Goal: Check status: Check status

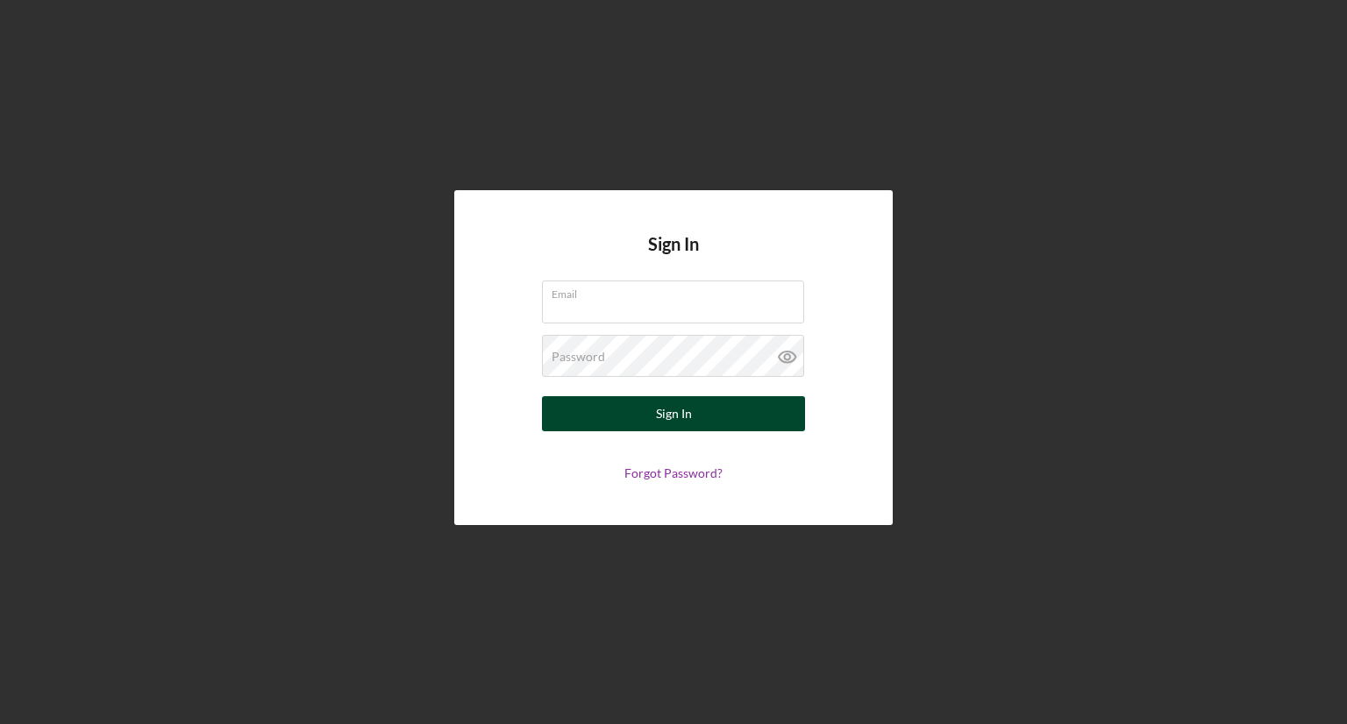
type input "[EMAIL_ADDRESS][DOMAIN_NAME]"
click at [653, 418] on button "Sign In" at bounding box center [673, 413] width 263 height 35
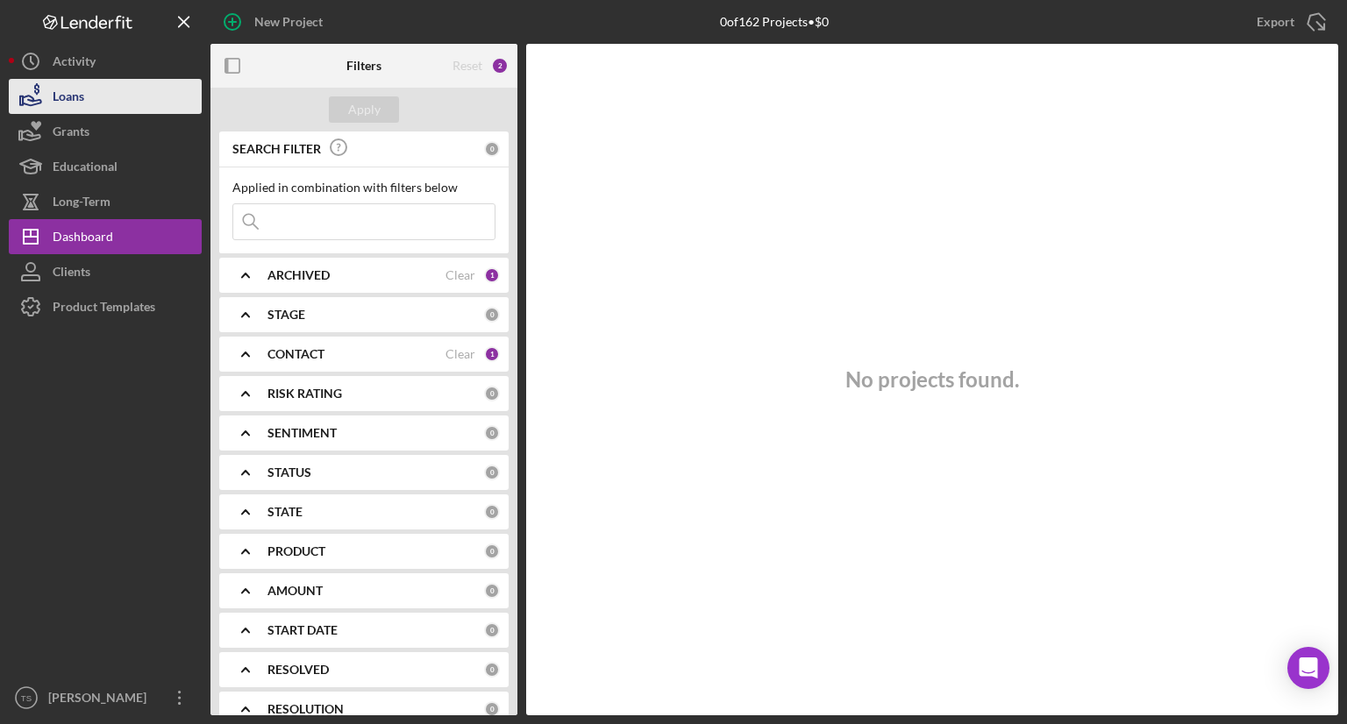
click at [171, 90] on button "Loans" at bounding box center [105, 96] width 193 height 35
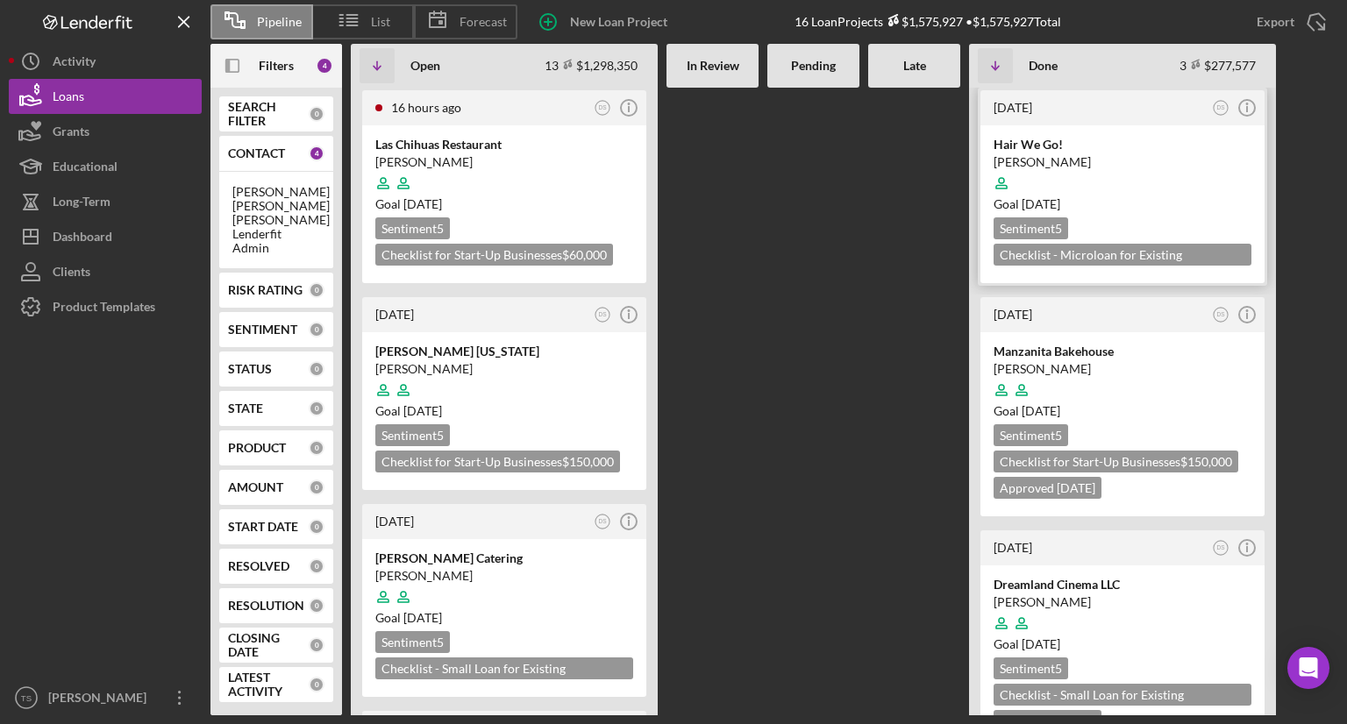
click at [1030, 160] on div "[PERSON_NAME]" at bounding box center [1122, 162] width 258 height 18
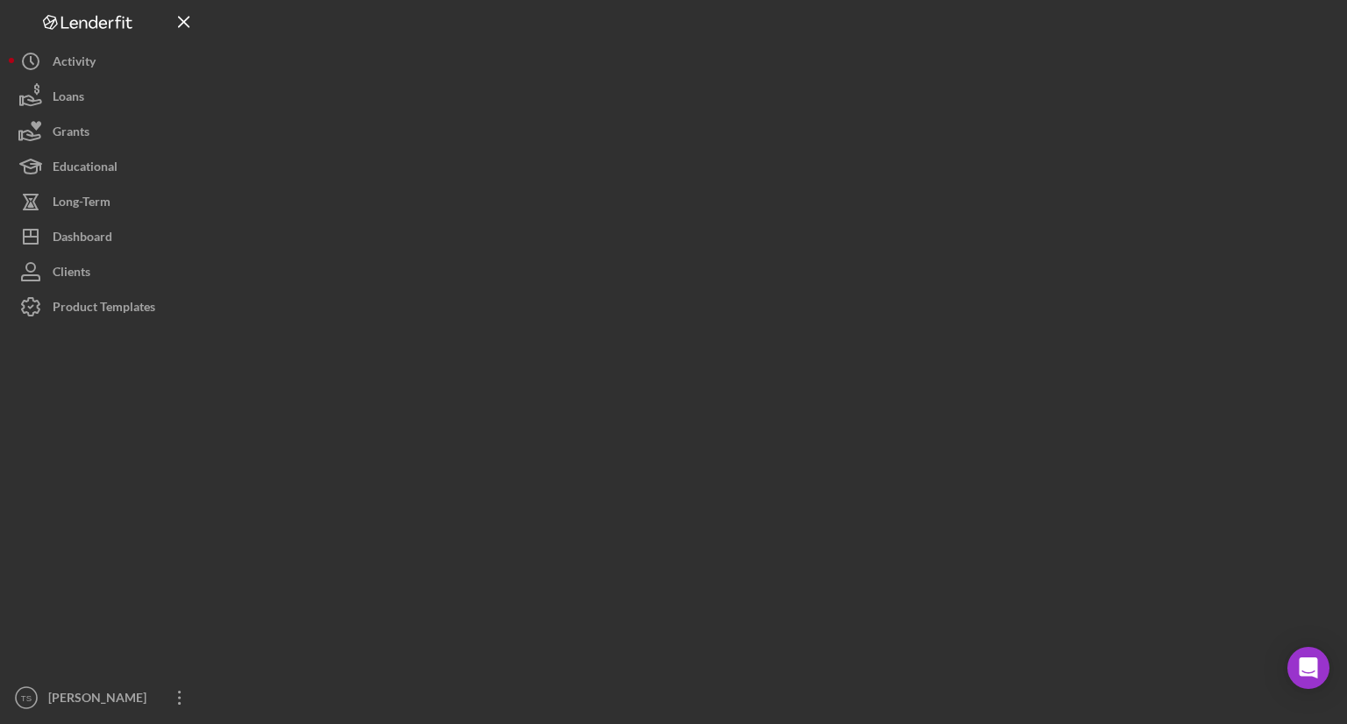
click at [1030, 160] on div at bounding box center [774, 357] width 1128 height 715
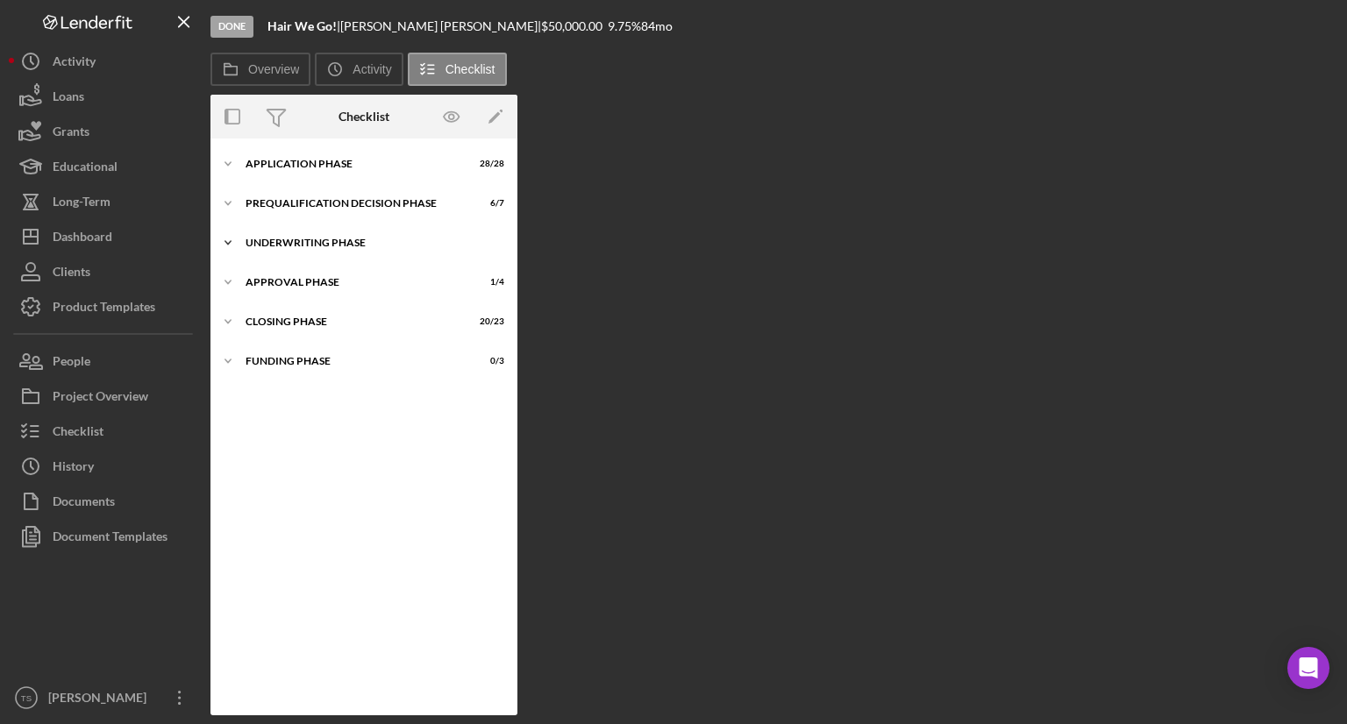
click at [230, 246] on icon "Icon/Expander" at bounding box center [227, 242] width 35 height 35
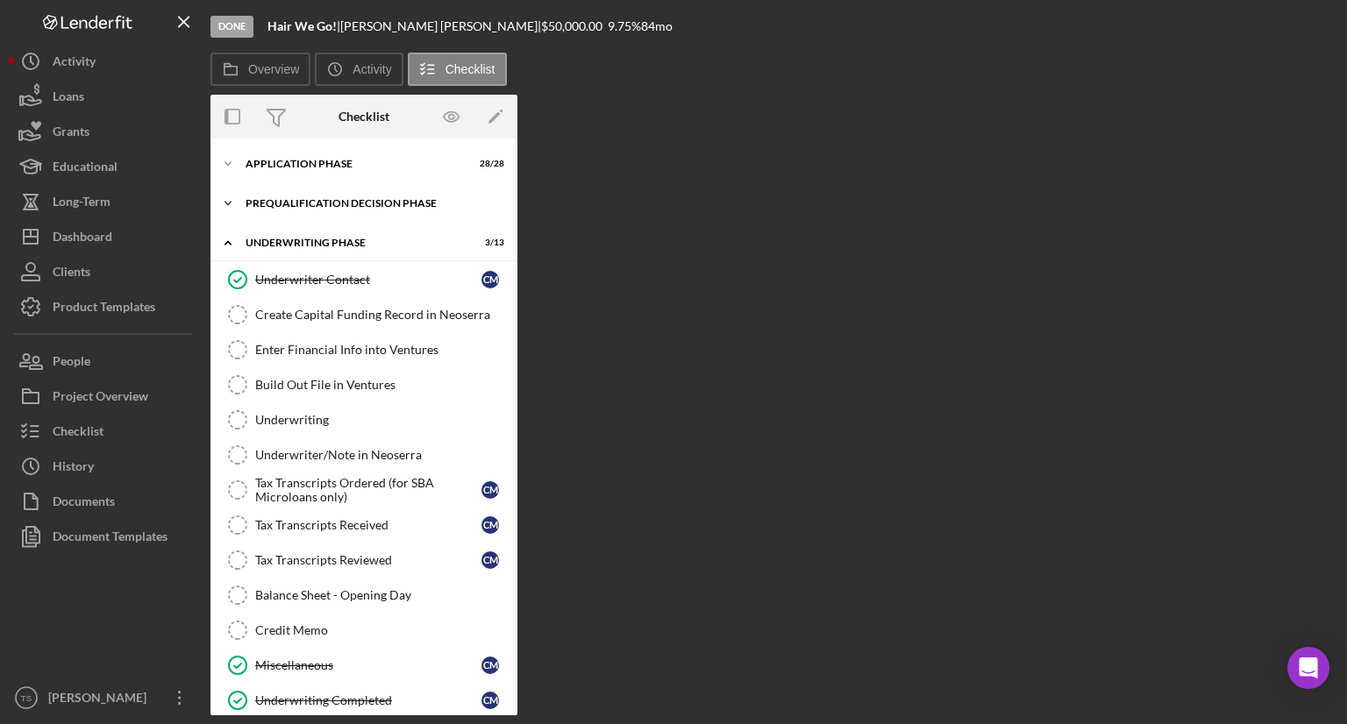
click at [227, 206] on icon "Icon/Expander" at bounding box center [227, 203] width 35 height 35
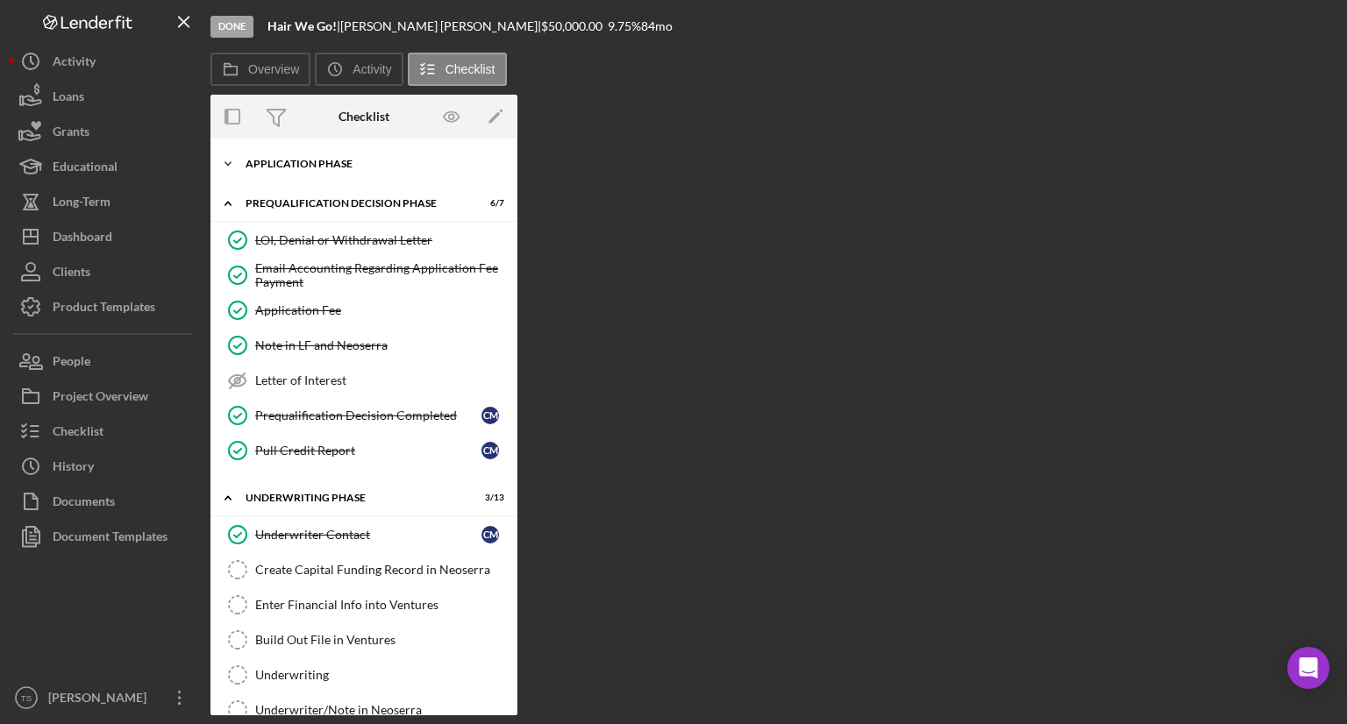
click at [228, 163] on icon "Icon/Expander" at bounding box center [227, 163] width 35 height 35
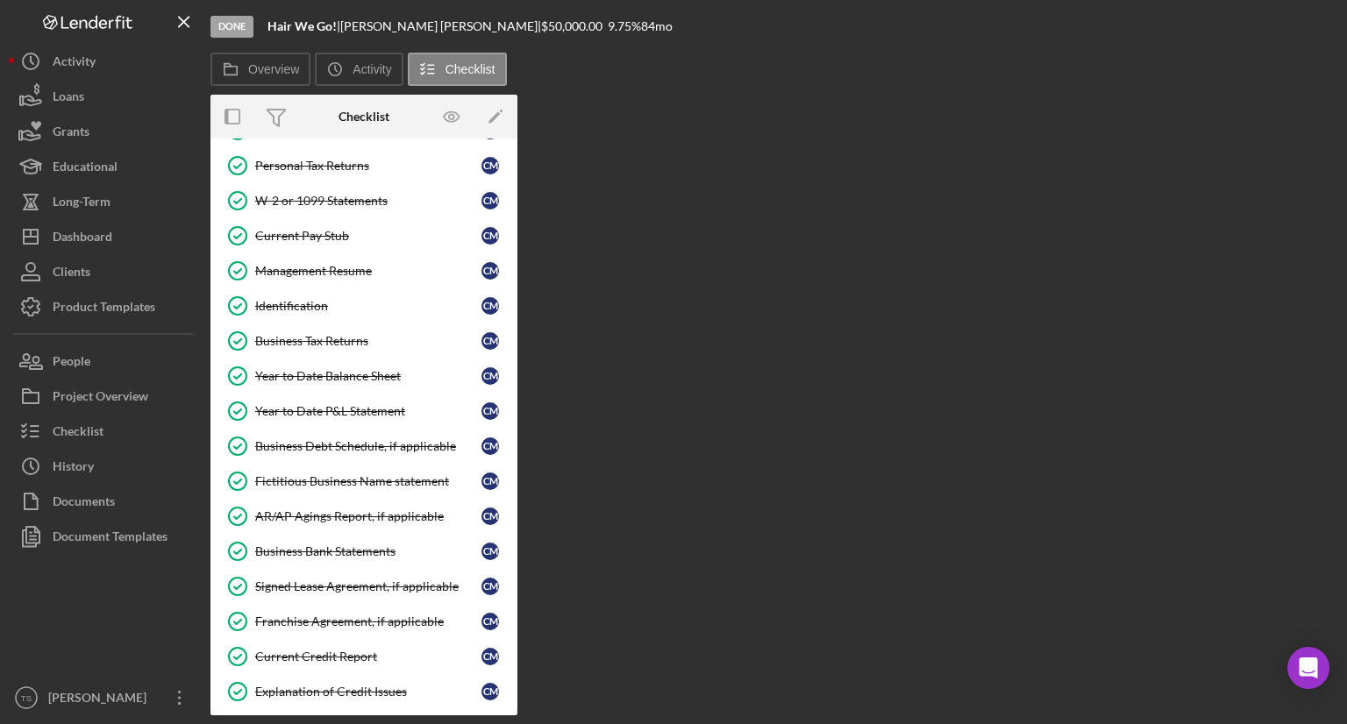
scroll to position [386, 0]
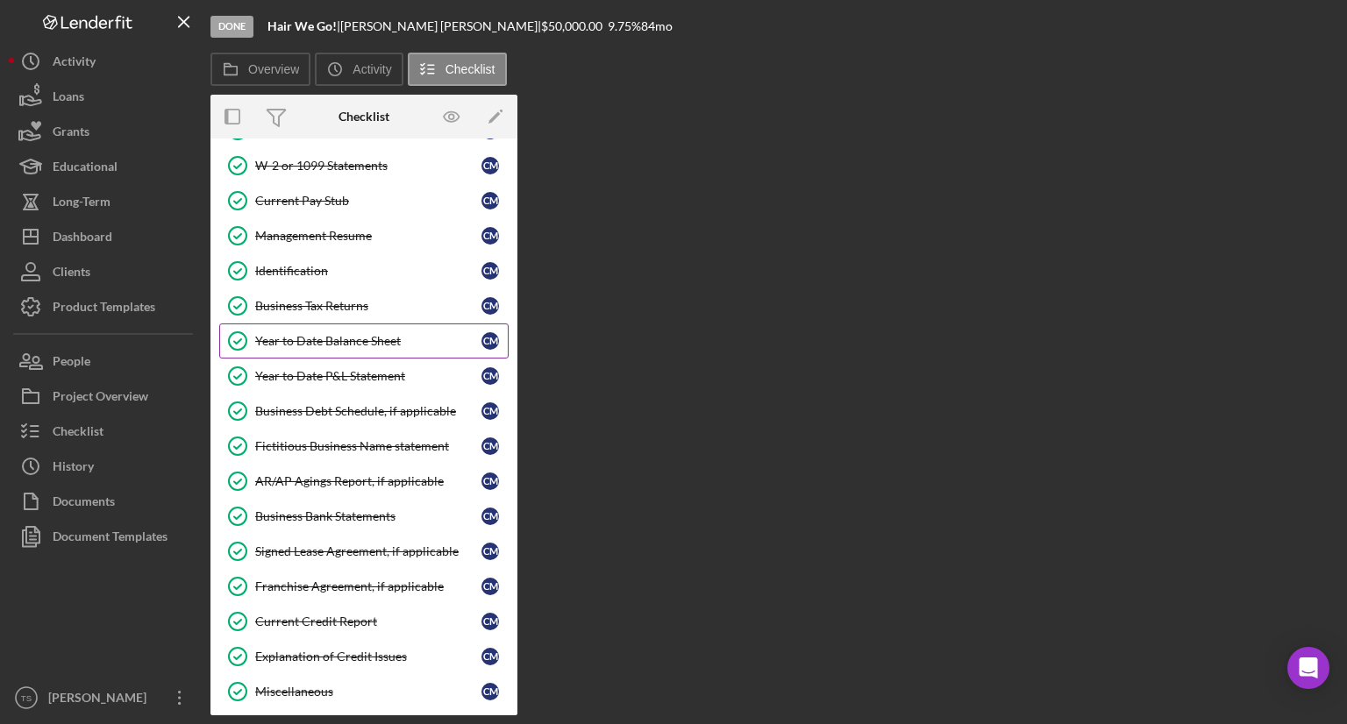
click at [299, 334] on div "Year to Date Balance Sheet" at bounding box center [368, 341] width 226 height 14
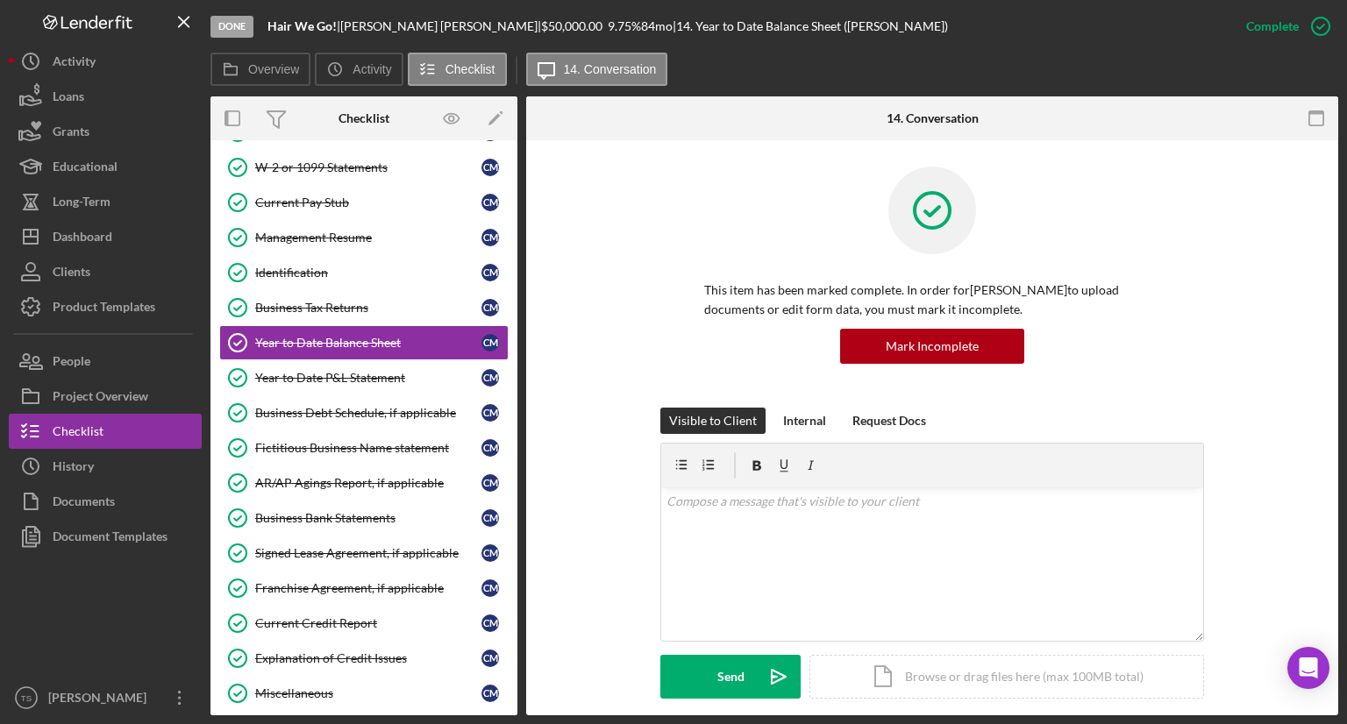
click at [607, 311] on div "This item has been marked complete. In order for [PERSON_NAME] to upload docume…" at bounding box center [931, 287] width 759 height 241
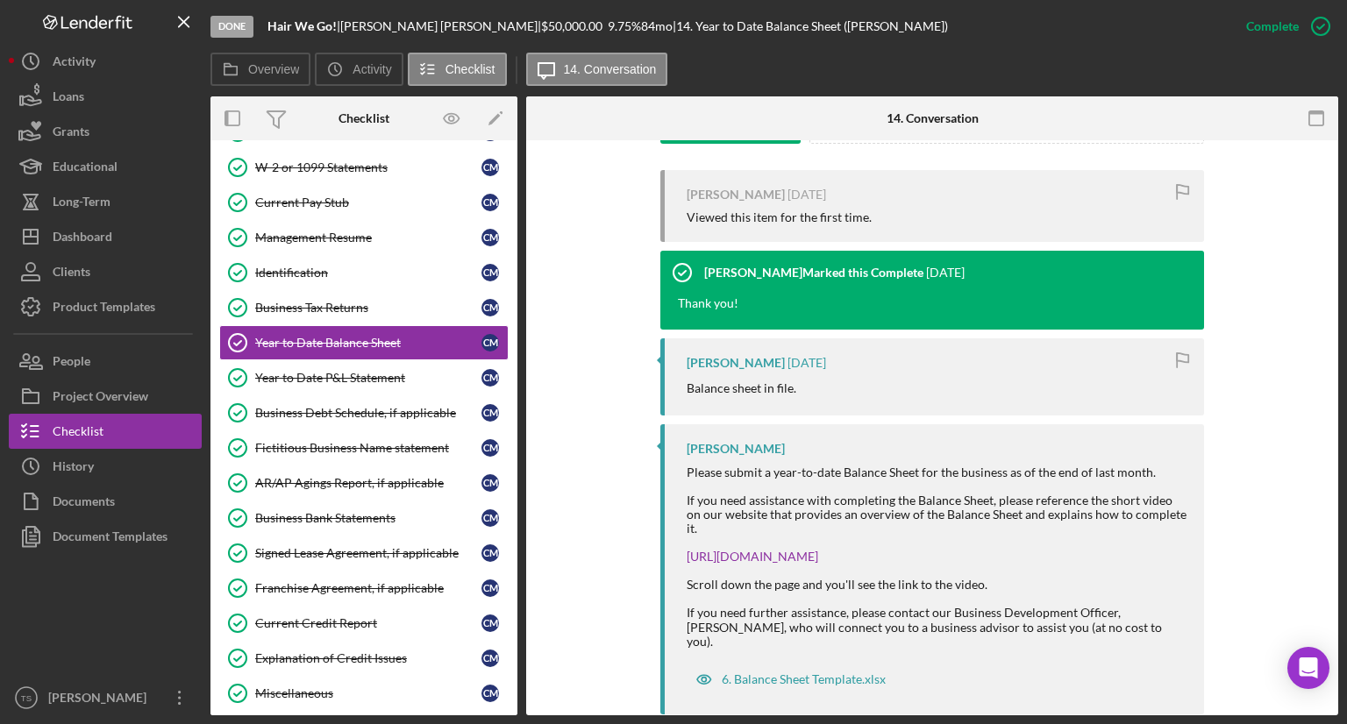
scroll to position [561, 0]
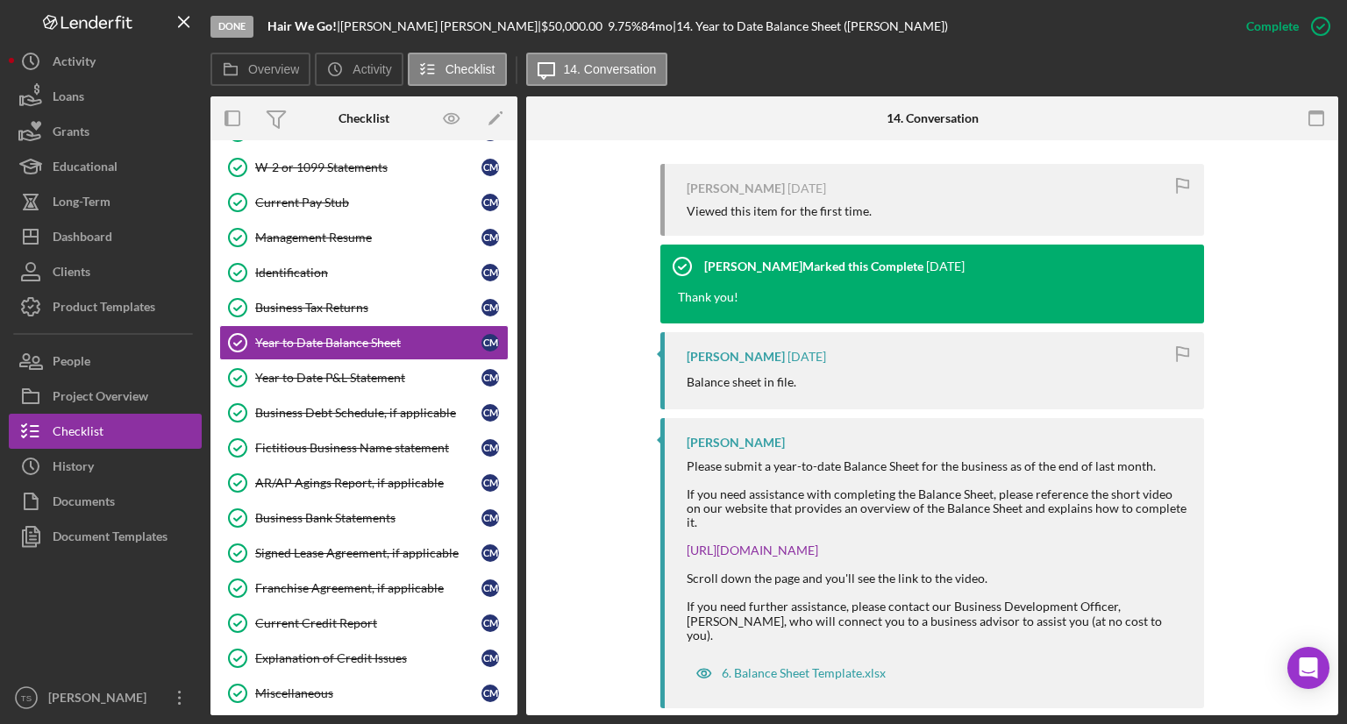
click at [614, 502] on div "[PERSON_NAME] [DATE] Viewed this item for the first time. [PERSON_NAME] Marked …" at bounding box center [931, 440] width 759 height 553
click at [147, 495] on button "Documents" at bounding box center [105, 501] width 193 height 35
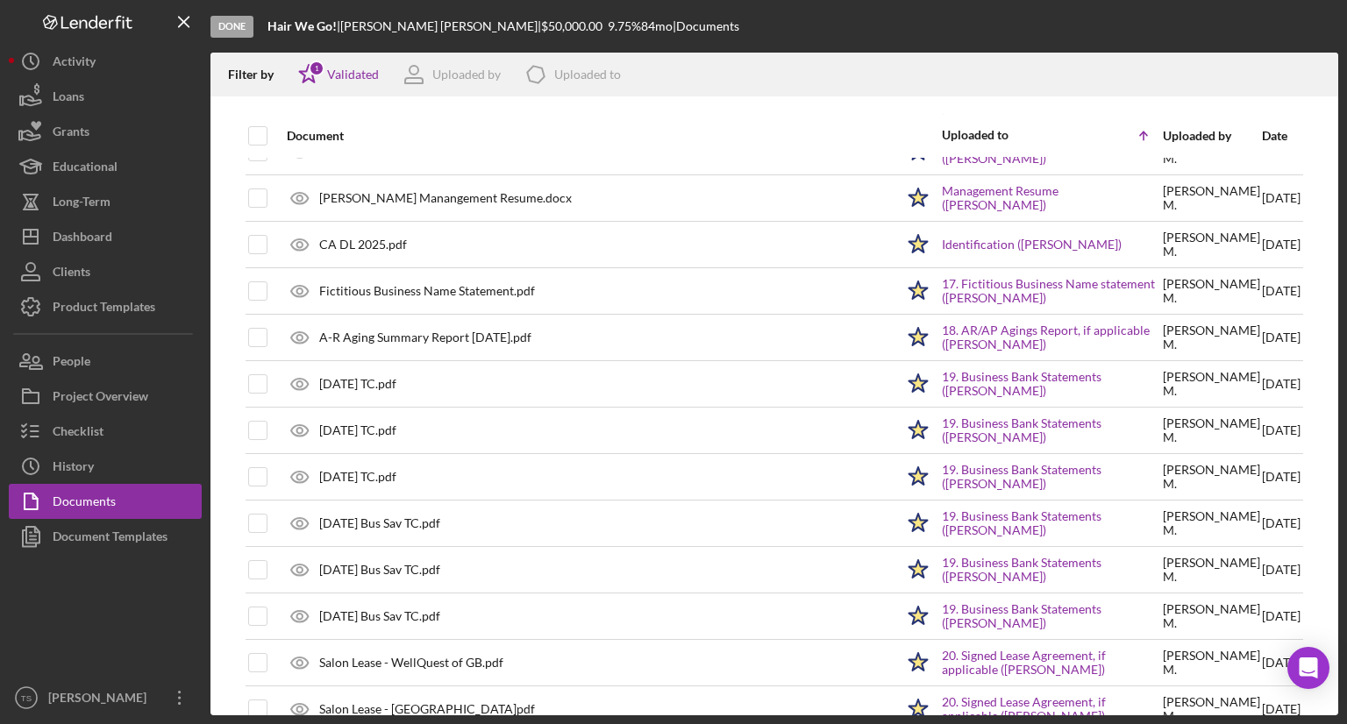
scroll to position [168, 0]
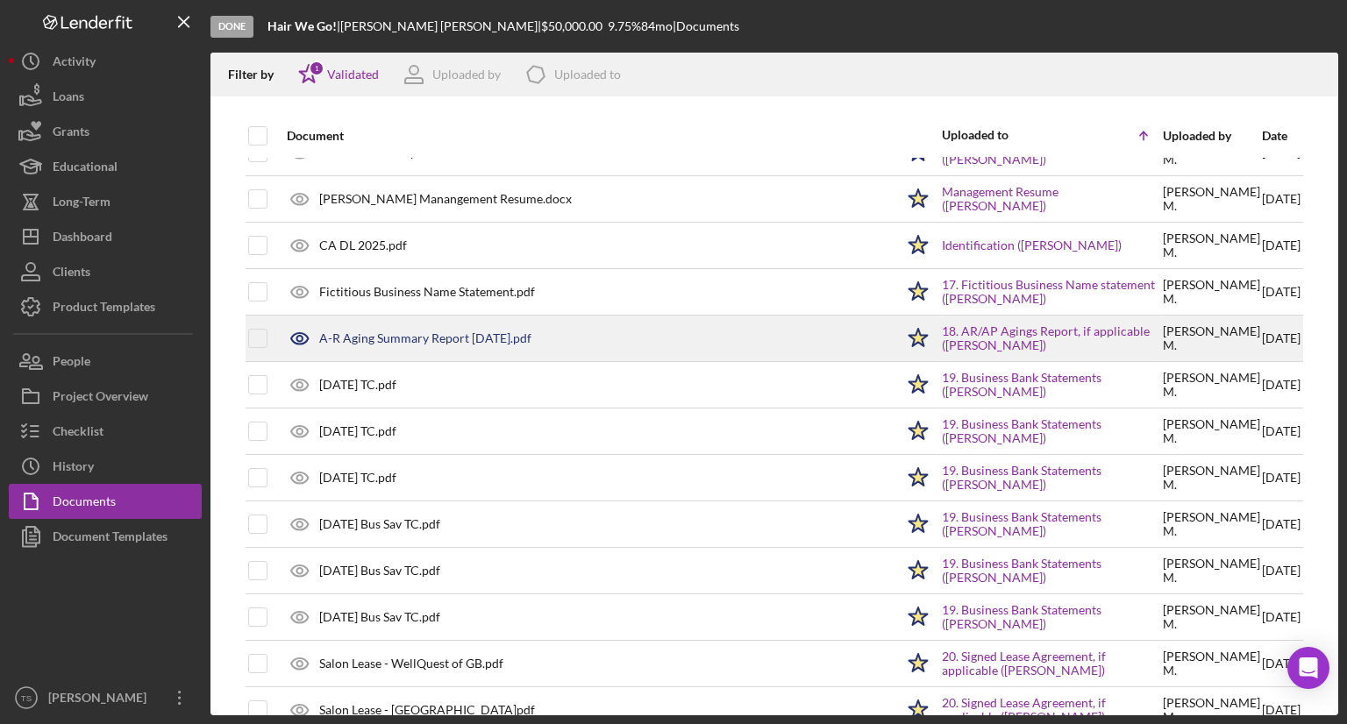
click at [459, 340] on div "A-R Aging Summary Report [DATE].pdf" at bounding box center [425, 338] width 212 height 14
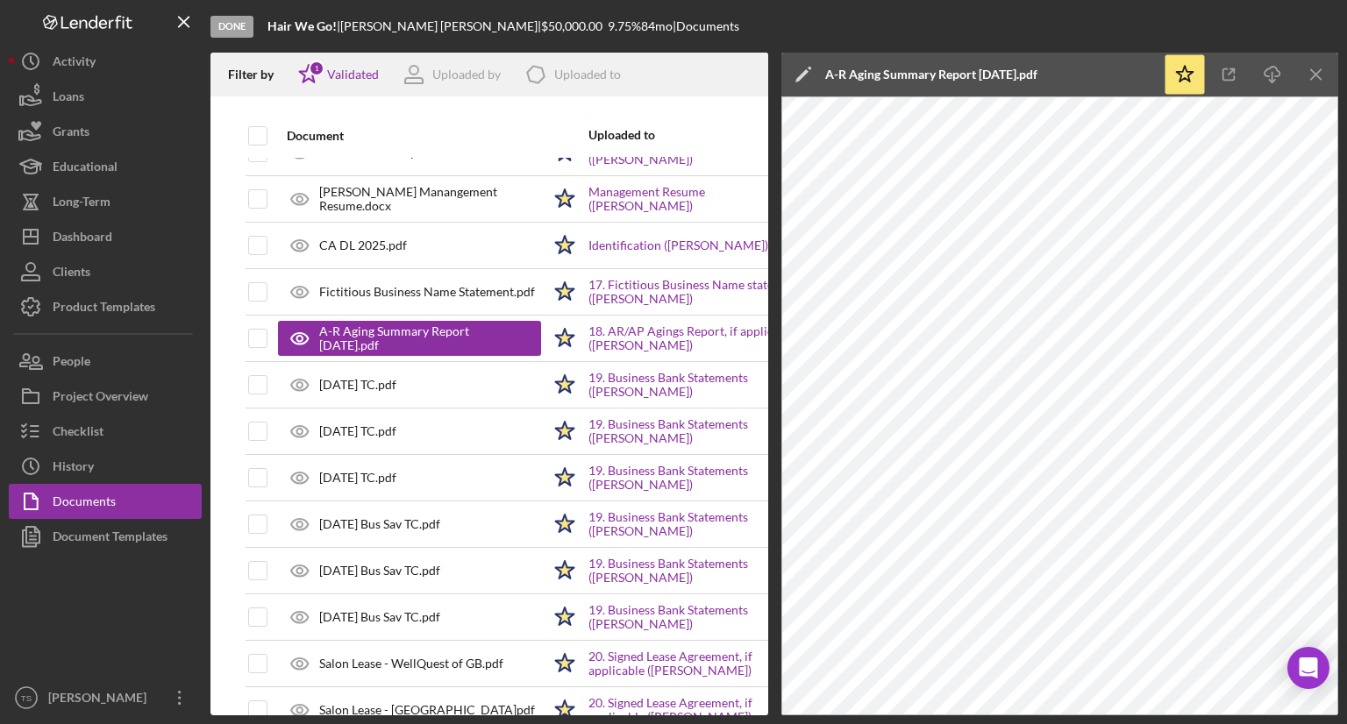
click at [483, 136] on div "Document" at bounding box center [414, 136] width 254 height 14
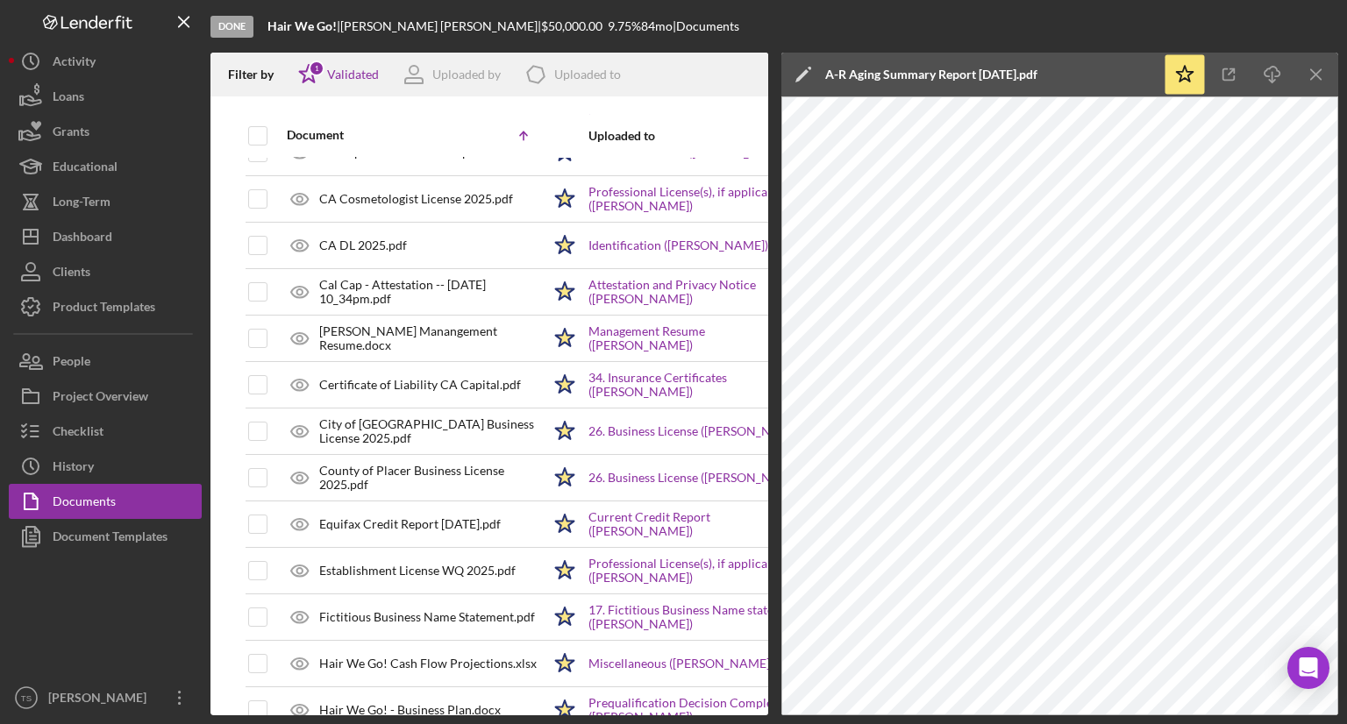
scroll to position [0, 0]
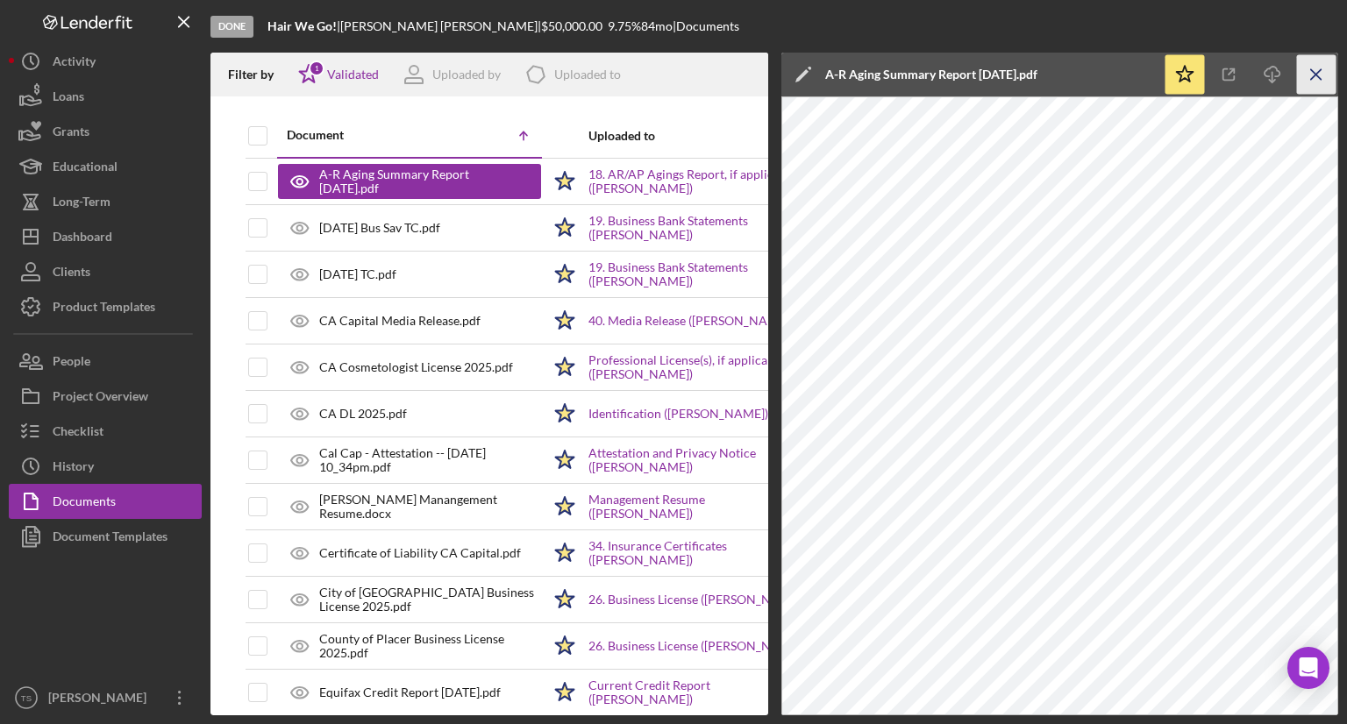
click at [1322, 78] on icon "Icon/Menu Close" at bounding box center [1316, 74] width 39 height 39
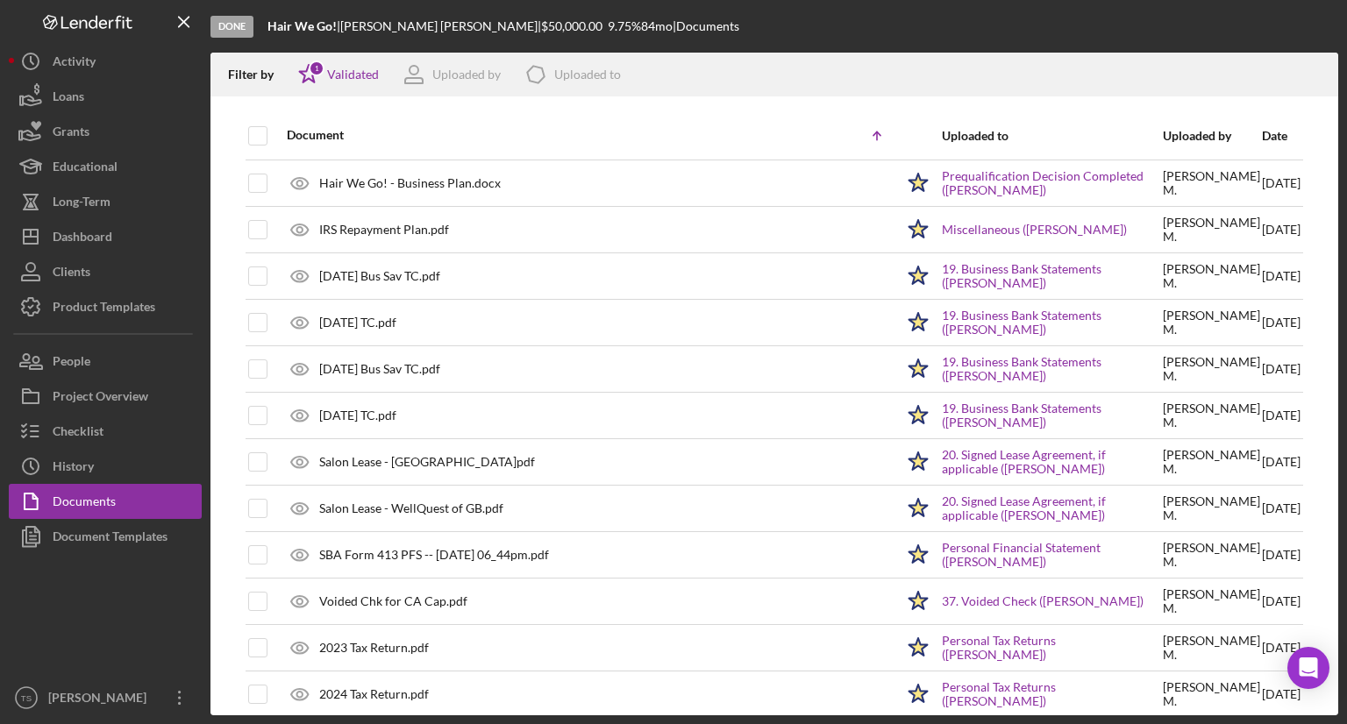
scroll to position [711, 0]
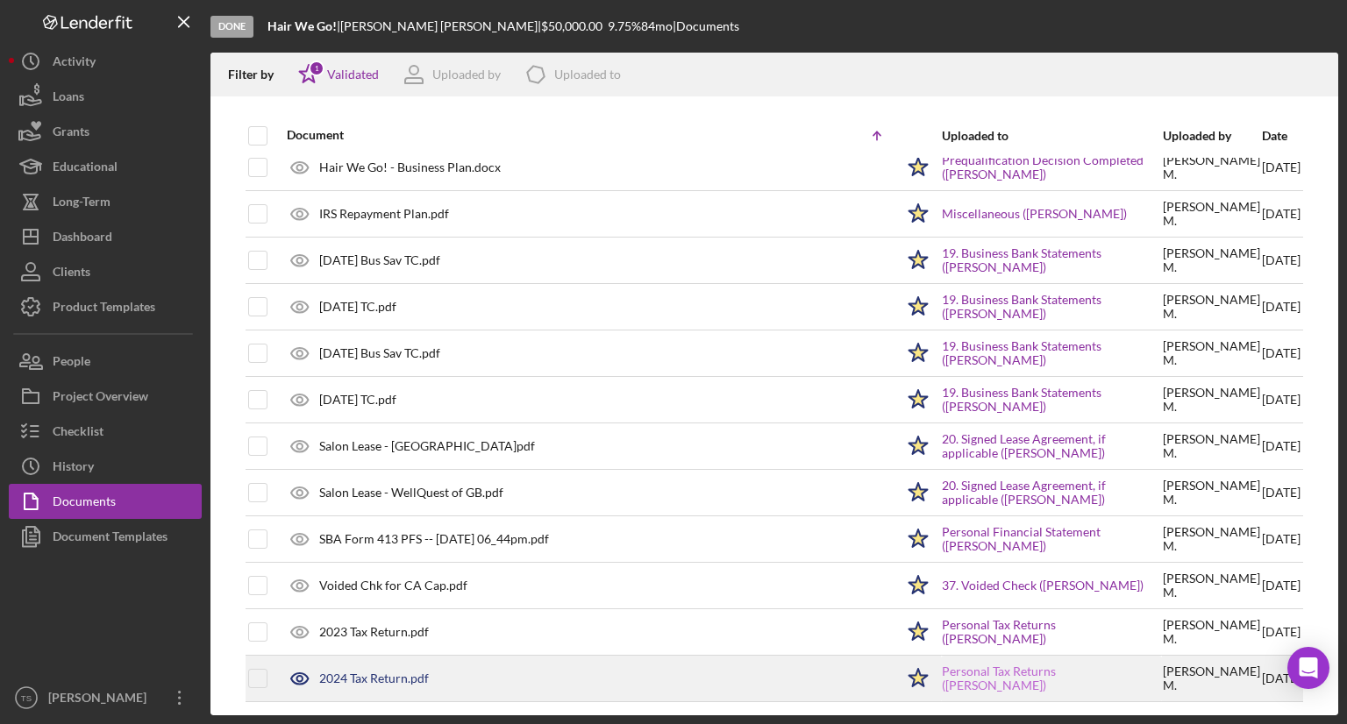
click at [950, 675] on link "Personal Tax Returns ([PERSON_NAME])" at bounding box center [1051, 679] width 219 height 28
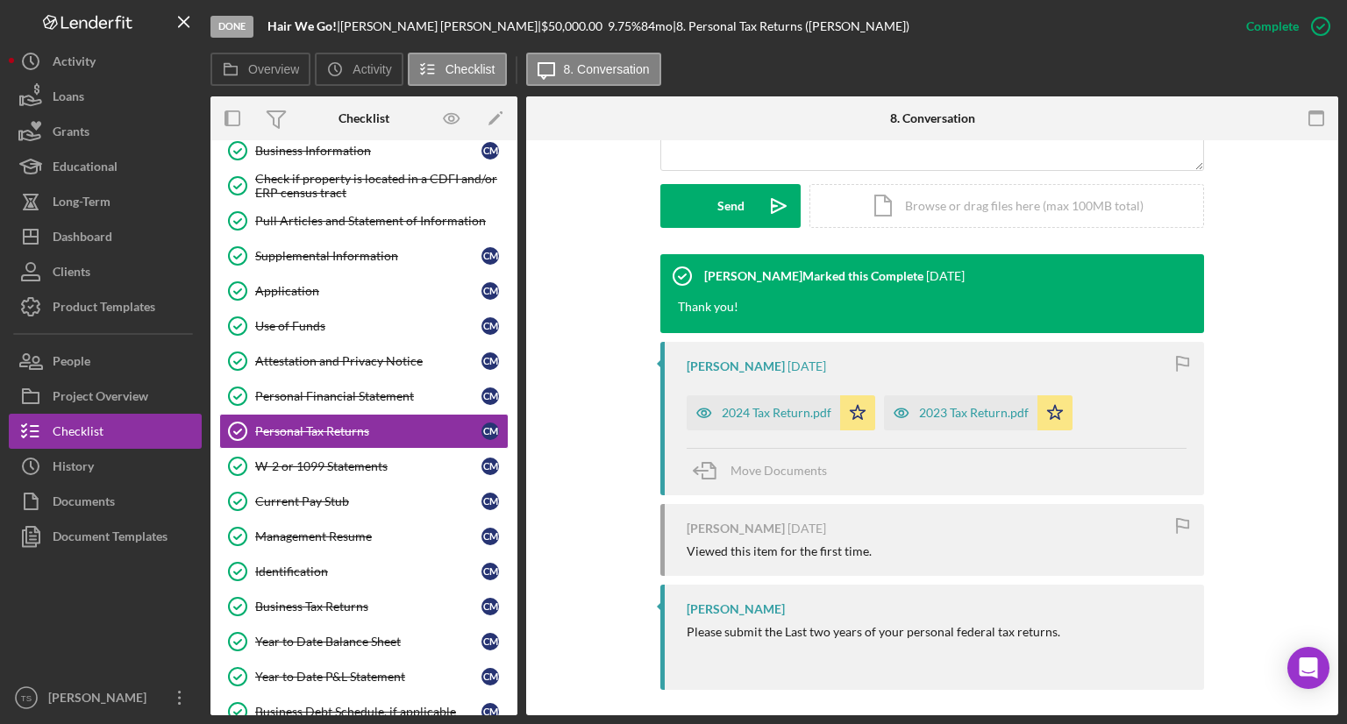
scroll to position [480, 0]
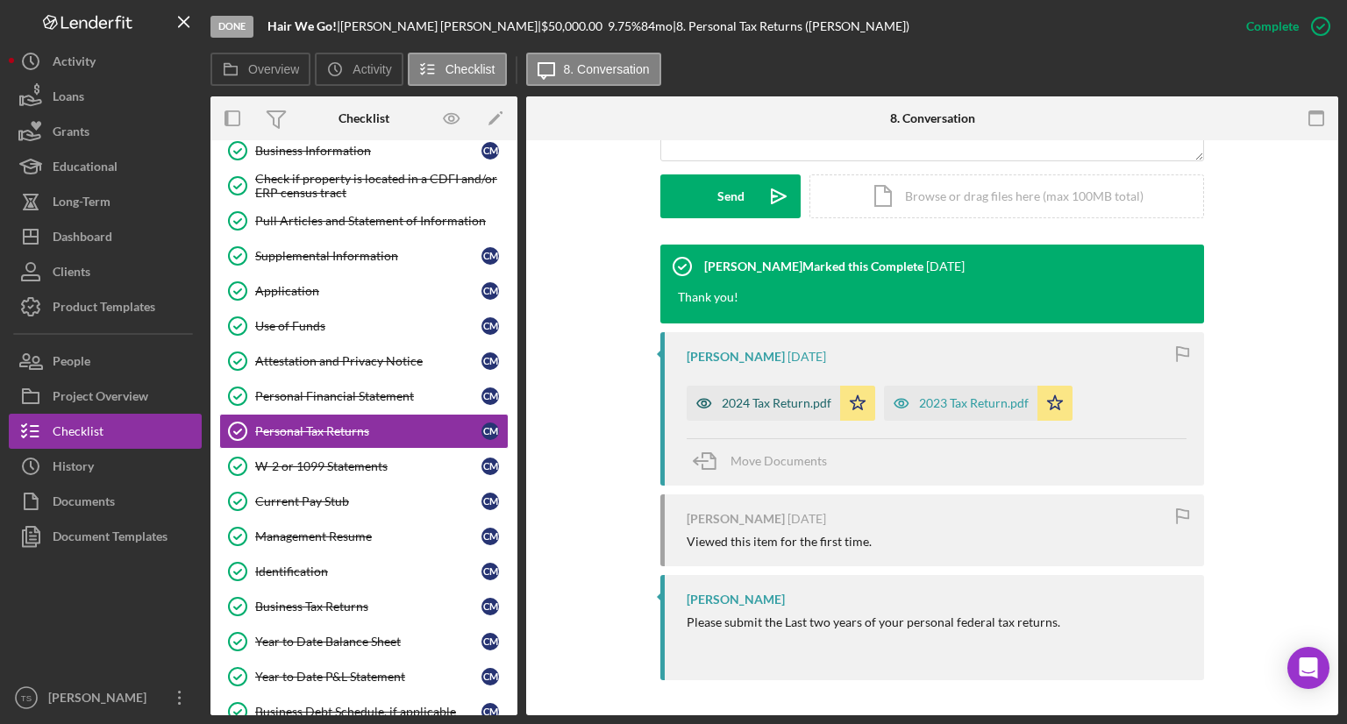
click at [786, 403] on div "2024 Tax Return.pdf" at bounding box center [777, 403] width 110 height 14
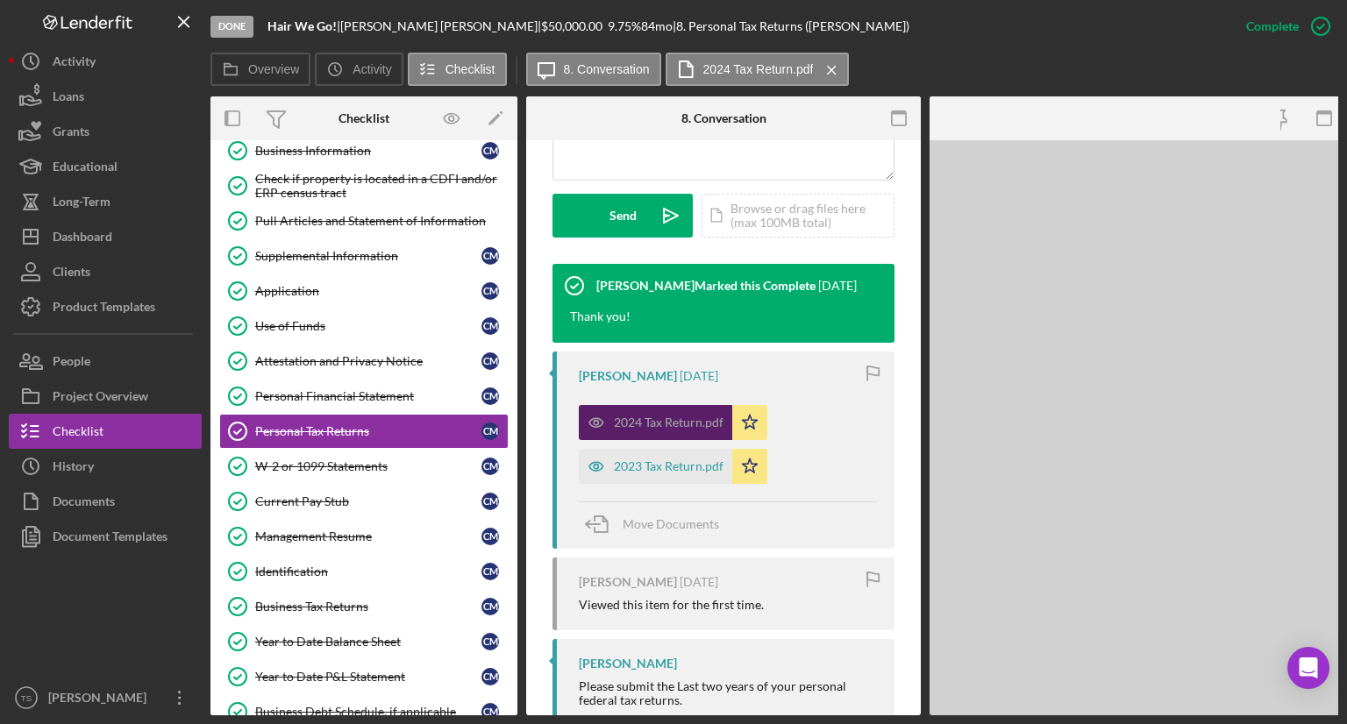
scroll to position [500, 0]
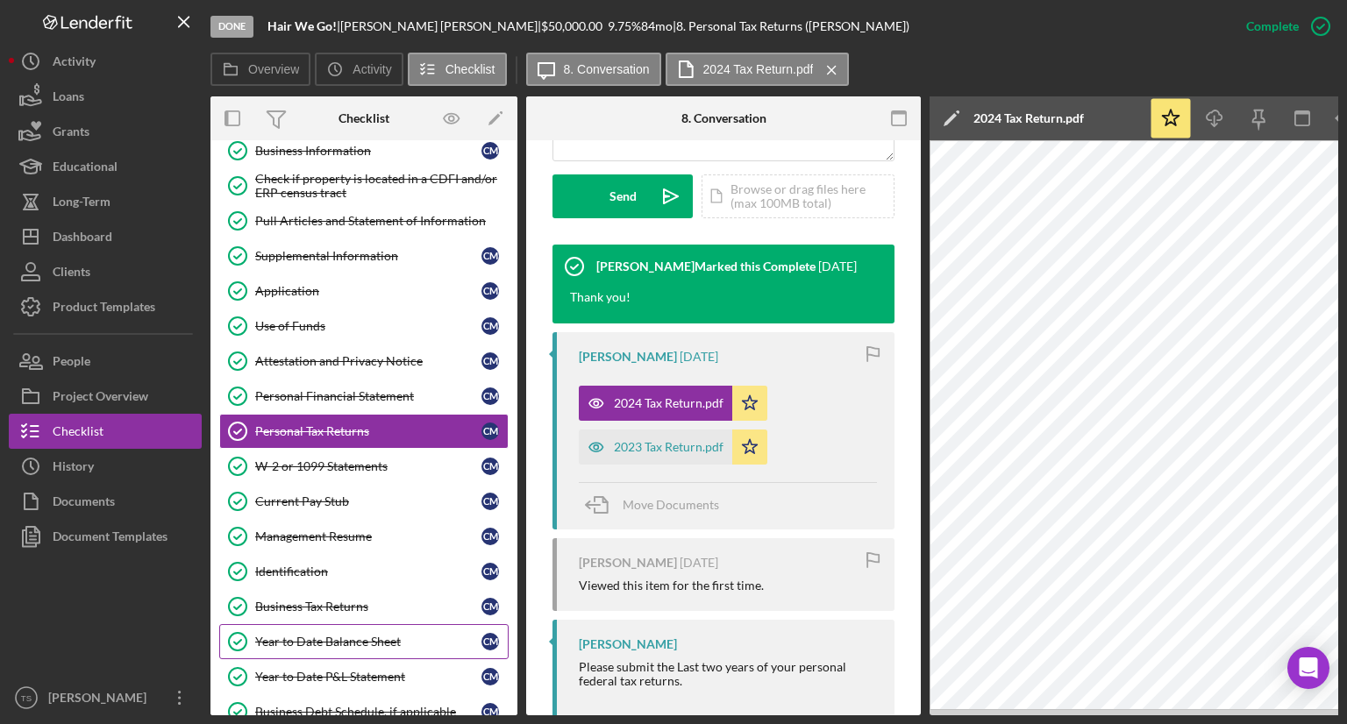
click at [342, 639] on div "Year to Date Balance Sheet" at bounding box center [368, 642] width 226 height 14
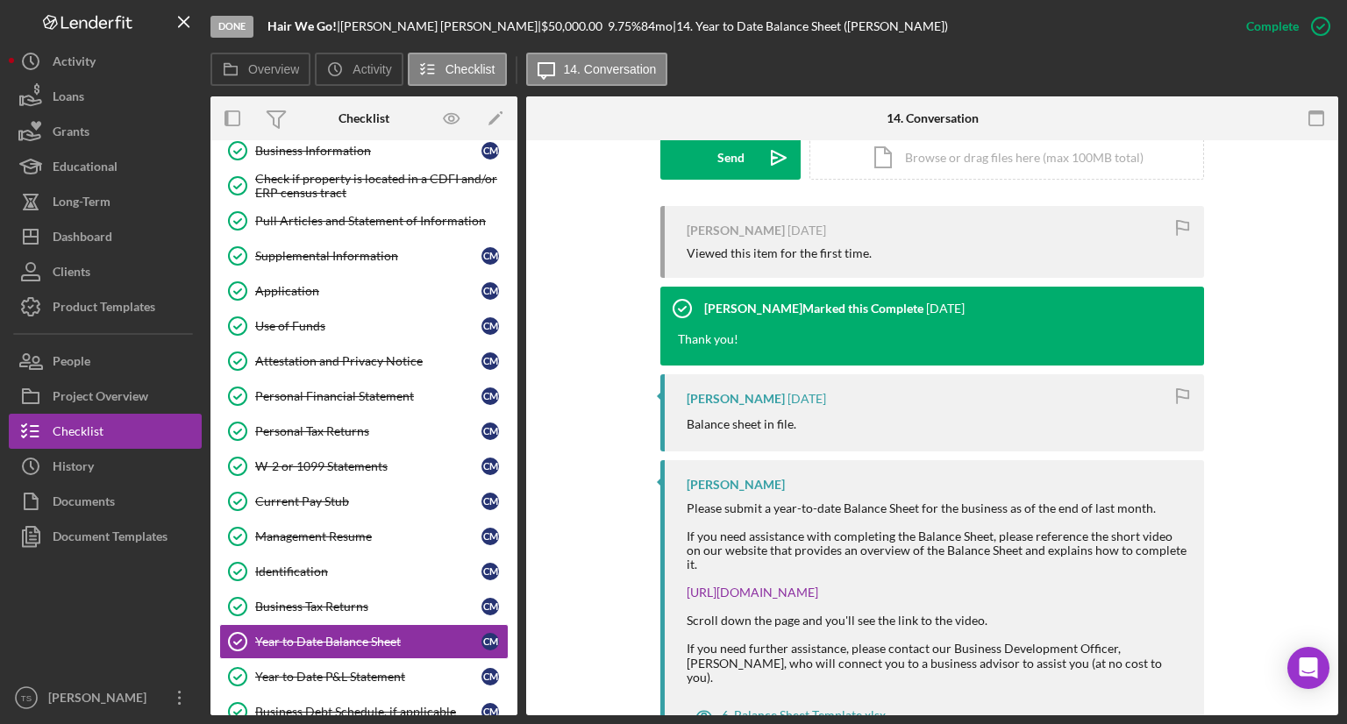
scroll to position [561, 0]
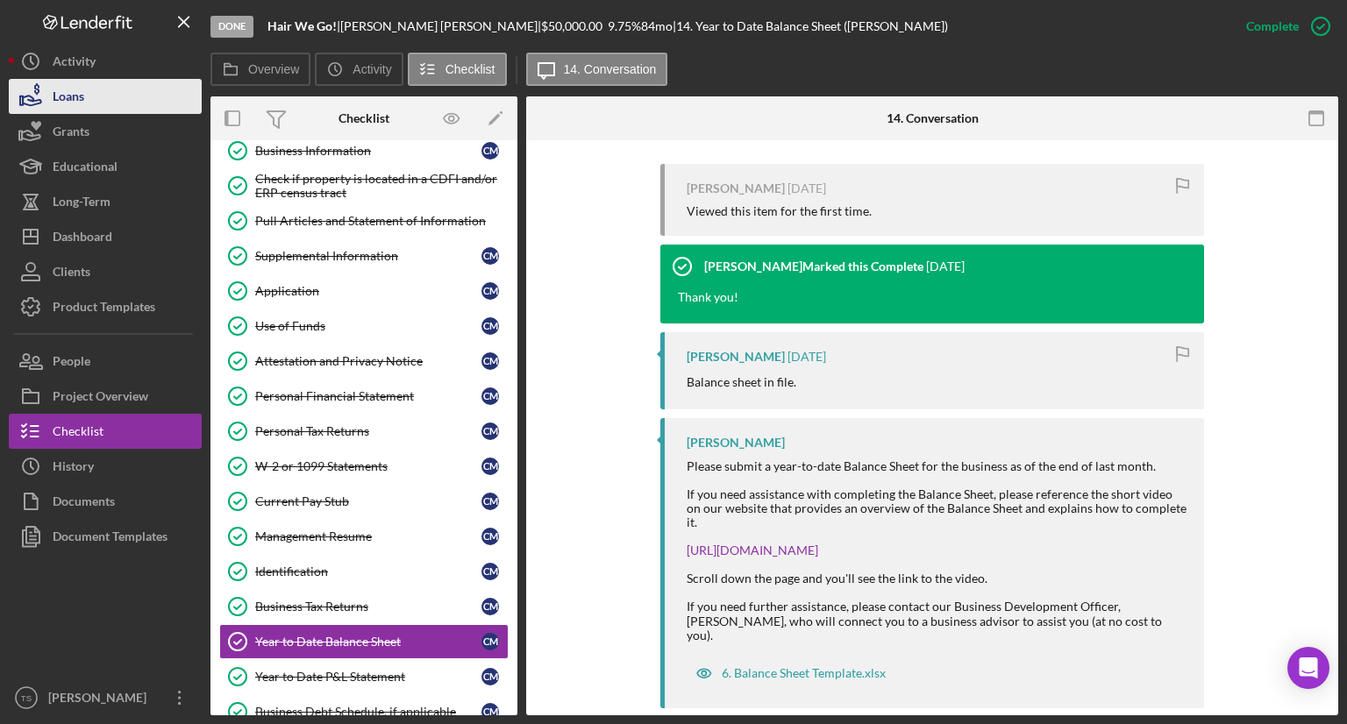
click at [129, 92] on button "Loans" at bounding box center [105, 96] width 193 height 35
